Goal: Task Accomplishment & Management: Complete application form

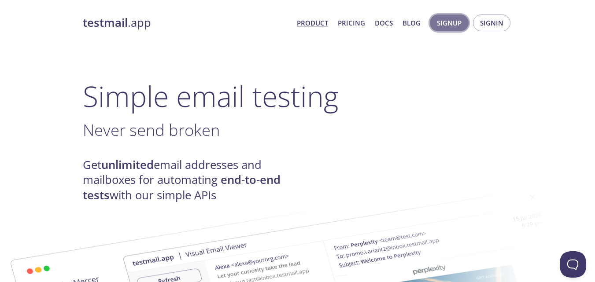
click at [448, 23] on span "Signup" at bounding box center [449, 22] width 25 height 11
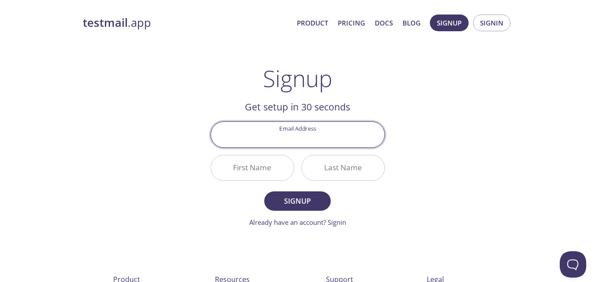
click at [253, 130] on input "Email Address" at bounding box center [298, 134] width 174 height 25
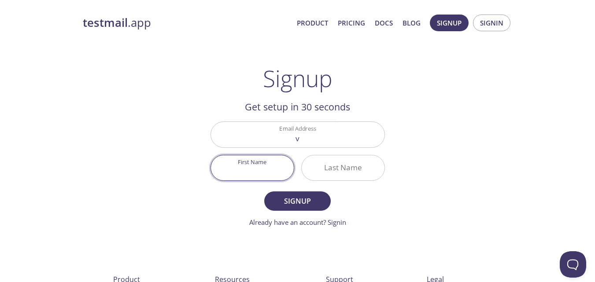
click at [242, 160] on input "First Name" at bounding box center [252, 168] width 83 height 25
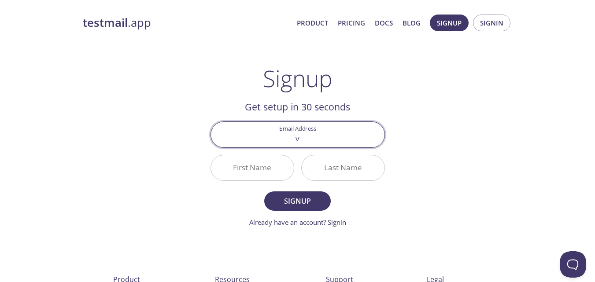
drag, startPoint x: 325, startPoint y: 136, endPoint x: 297, endPoint y: 137, distance: 28.2
click at [297, 137] on input "v" at bounding box center [298, 134] width 174 height 25
paste input "[EMAIL_ADDRESS][DOMAIN_NAME]"
type input "[EMAIL_ADDRESS][DOMAIN_NAME]"
click at [275, 165] on input "First Name" at bounding box center [252, 168] width 83 height 25
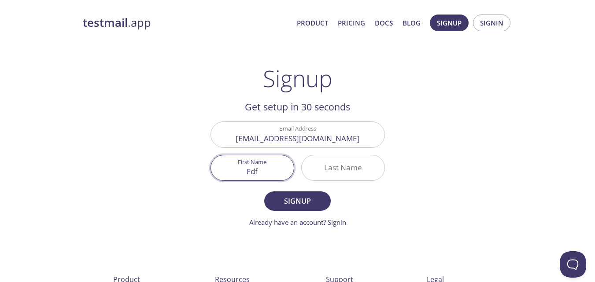
type input "Fdf"
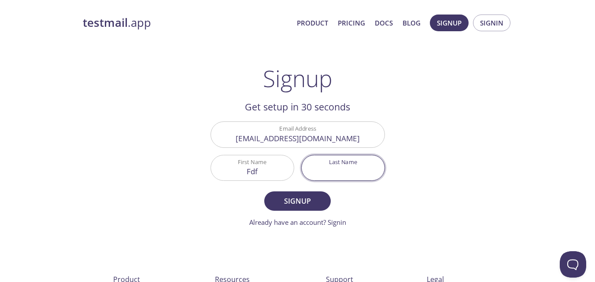
click at [324, 165] on input "Last Name" at bounding box center [343, 168] width 83 height 25
type input "fdfdf"
click at [290, 210] on button "Signup" at bounding box center [297, 201] width 66 height 19
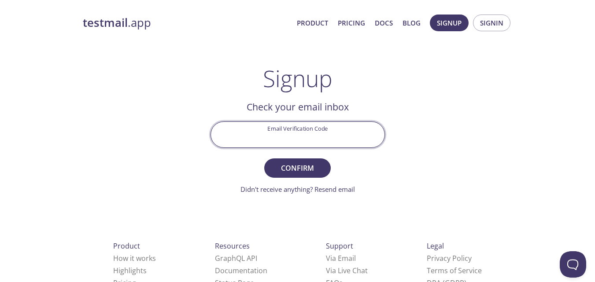
click at [301, 141] on input "Email Verification Code" at bounding box center [298, 134] width 174 height 25
paste input "KR6A1D6"
type input "KR6A1D6"
click at [305, 163] on button "Confirm" at bounding box center [297, 168] width 66 height 19
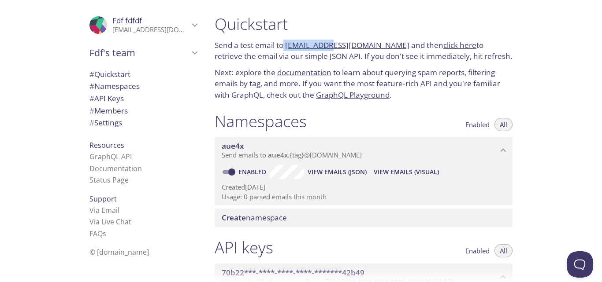
drag, startPoint x: 282, startPoint y: 47, endPoint x: 325, endPoint y: 44, distance: 42.5
click at [324, 44] on p "Send a test email to [EMAIL_ADDRESS][DOMAIN_NAME] and then click here to retrie…" at bounding box center [364, 51] width 298 height 22
click at [370, 29] on h1 "Quickstart" at bounding box center [364, 24] width 298 height 20
click at [271, 66] on div "Quickstart Send a test email to [EMAIL_ADDRESS][DOMAIN_NAME] and then click her…" at bounding box center [364, 57] width 312 height 97
drag, startPoint x: 284, startPoint y: 37, endPoint x: 388, endPoint y: 46, distance: 104.8
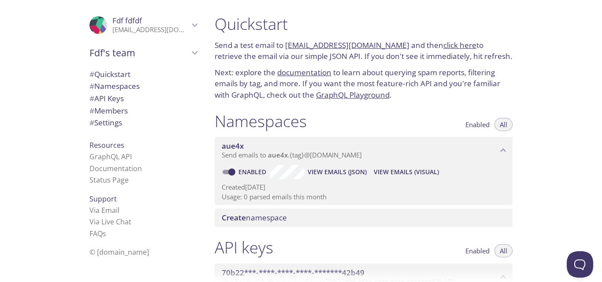
click at [388, 46] on div "Quickstart Send a test email to [EMAIL_ADDRESS][DOMAIN_NAME] and then click her…" at bounding box center [364, 57] width 312 height 97
copy link "[EMAIL_ADDRESS][DOMAIN_NAME]"
